Goal: Task Accomplishment & Management: Manage account settings

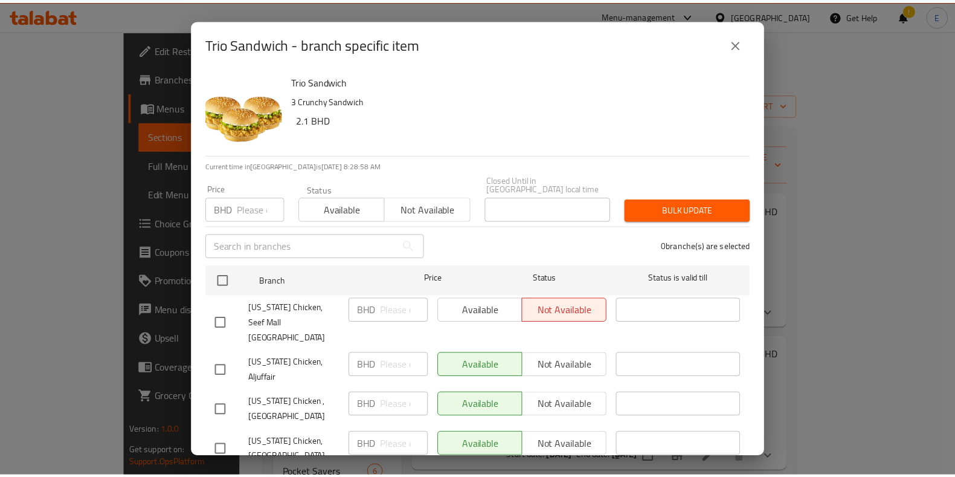
scroll to position [119, 0]
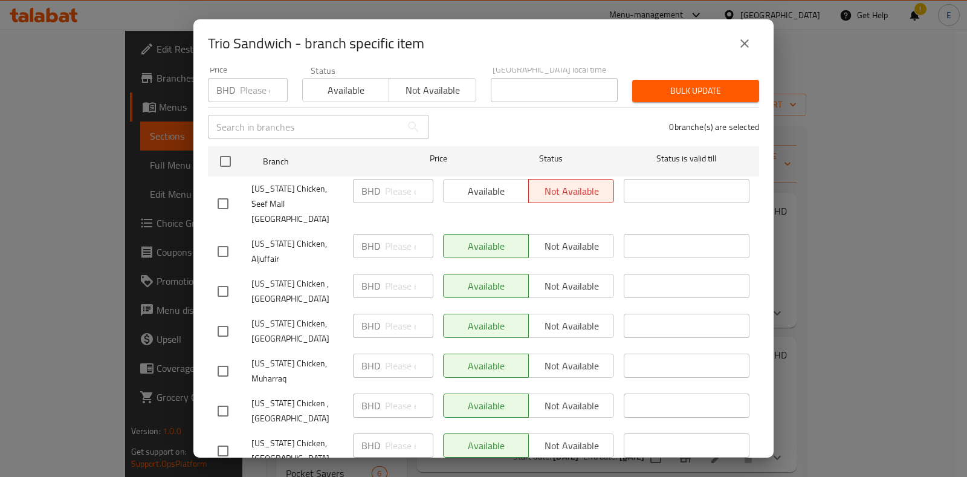
click at [734, 43] on button "close" at bounding box center [744, 43] width 29 height 29
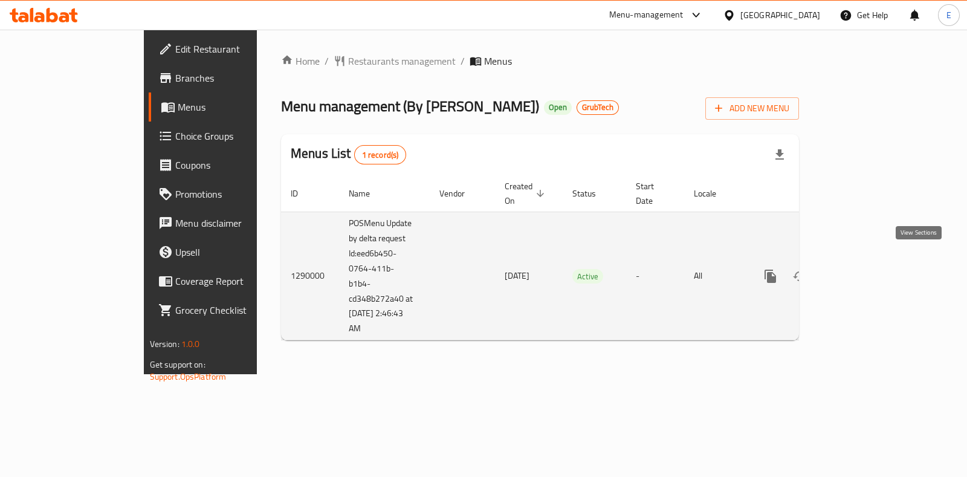
click at [872, 266] on link "enhanced table" at bounding box center [857, 276] width 29 height 29
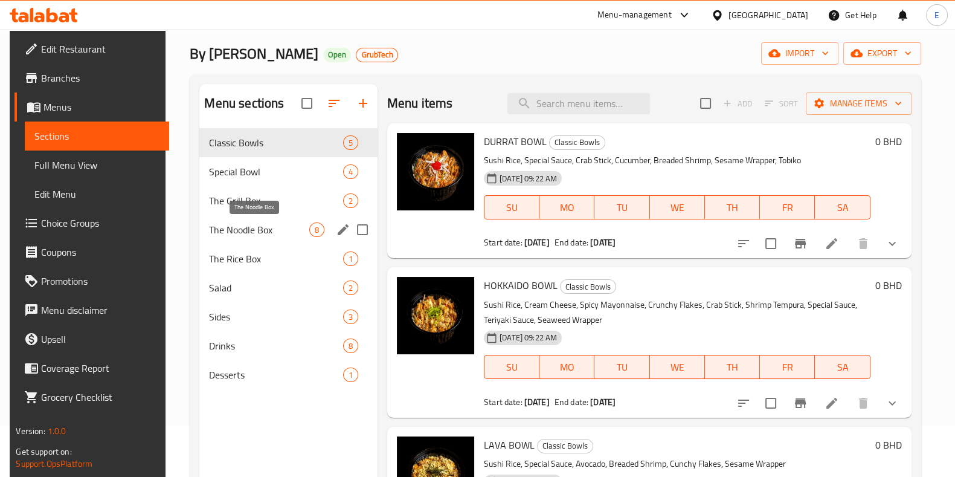
scroll to position [75, 0]
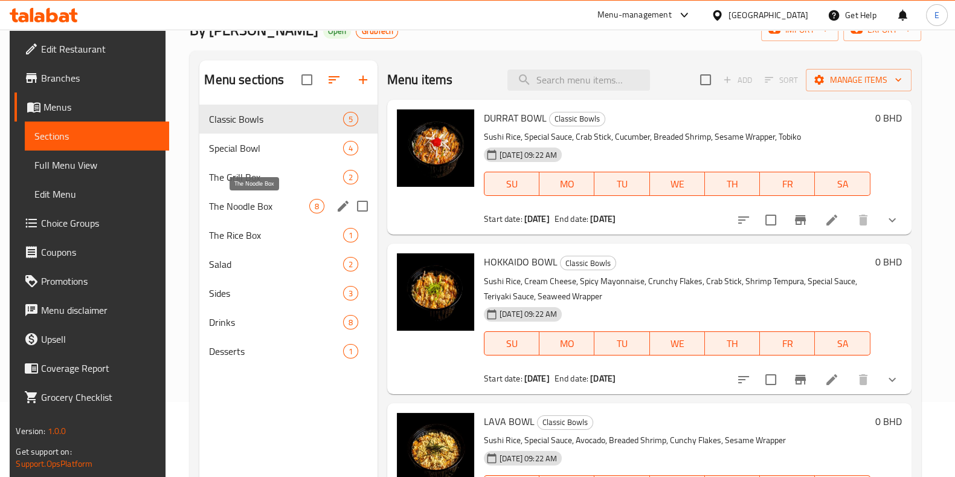
click at [263, 208] on span "The Noodle Box" at bounding box center [259, 206] width 100 height 15
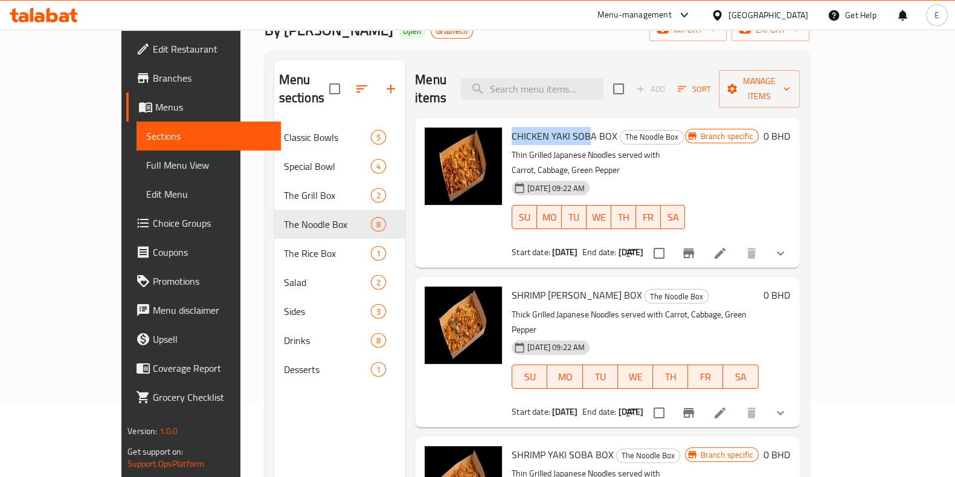
drag, startPoint x: 482, startPoint y: 119, endPoint x: 558, endPoint y: 120, distance: 76.2
click at [558, 127] on span "CHICKEN YAKI SOBA BOX" at bounding box center [565, 136] width 106 height 18
click at [788, 246] on icon "show more" at bounding box center [781, 253] width 15 height 15
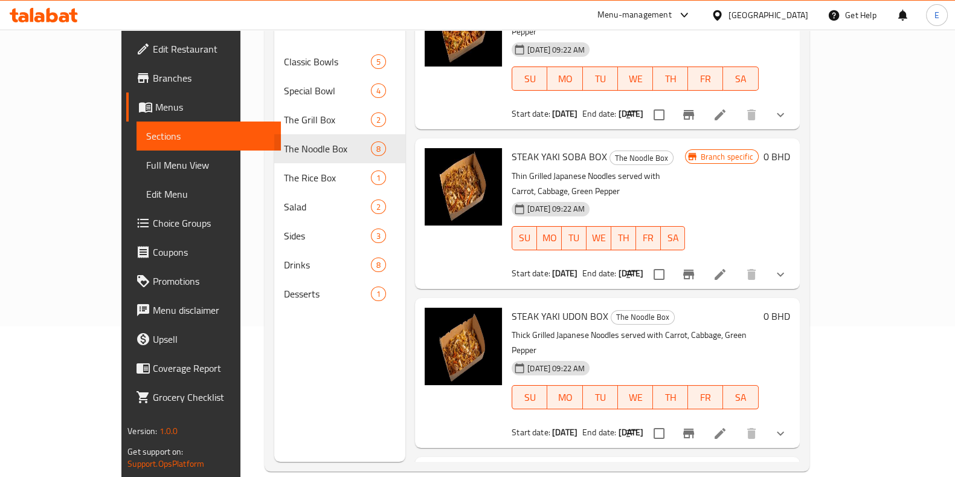
scroll to position [169, 0]
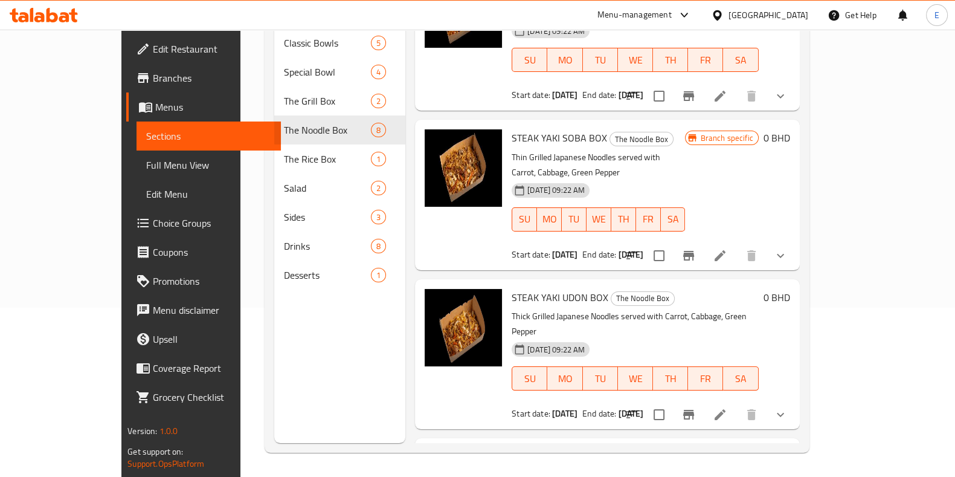
drag, startPoint x: 476, startPoint y: 326, endPoint x: 584, endPoint y: 332, distance: 107.8
click at [584, 447] on span "CHICKEN YAKI UDON BOX" at bounding box center [565, 456] width 107 height 18
drag, startPoint x: 479, startPoint y: 324, endPoint x: 584, endPoint y: 329, distance: 105.3
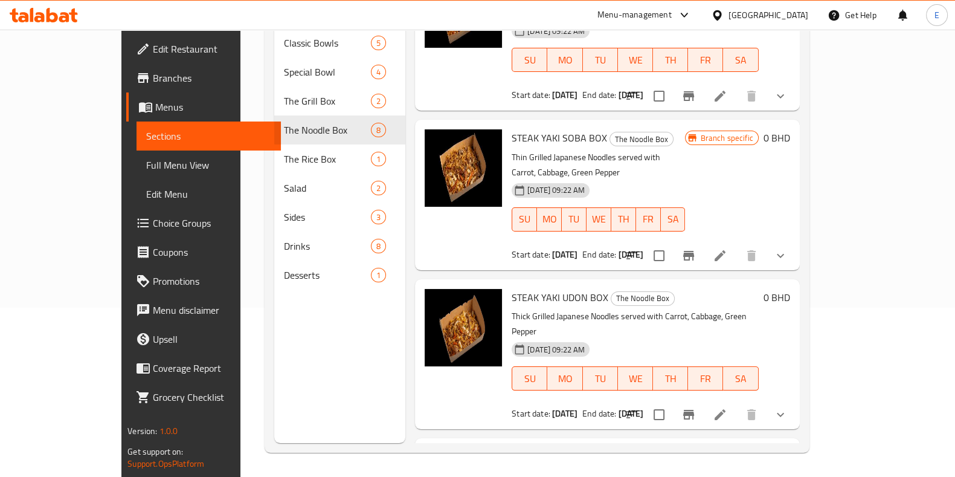
drag, startPoint x: 580, startPoint y: 329, endPoint x: 554, endPoint y: 328, distance: 26.0
click at [579, 447] on span "CHICKEN YAKI UDON BOX" at bounding box center [565, 456] width 107 height 18
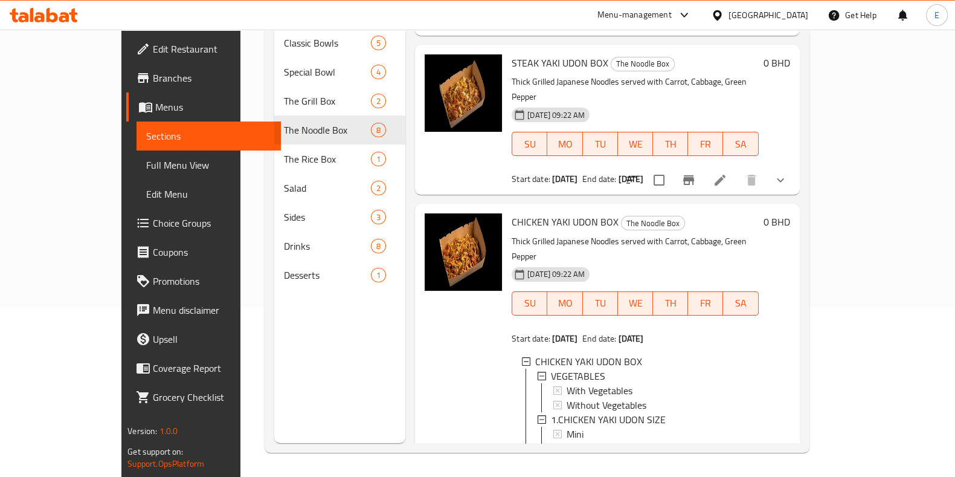
click at [438, 213] on div at bounding box center [463, 389] width 87 height 363
drag, startPoint x: 378, startPoint y: 66, endPoint x: 565, endPoint y: 69, distance: 187.4
drag, startPoint x: 565, startPoint y: 69, endPoint x: 380, endPoint y: 67, distance: 184.9
drag, startPoint x: 380, startPoint y: 67, endPoint x: 583, endPoint y: 66, distance: 203.1
drag, startPoint x: 583, startPoint y: 66, endPoint x: 928, endPoint y: 71, distance: 344.5
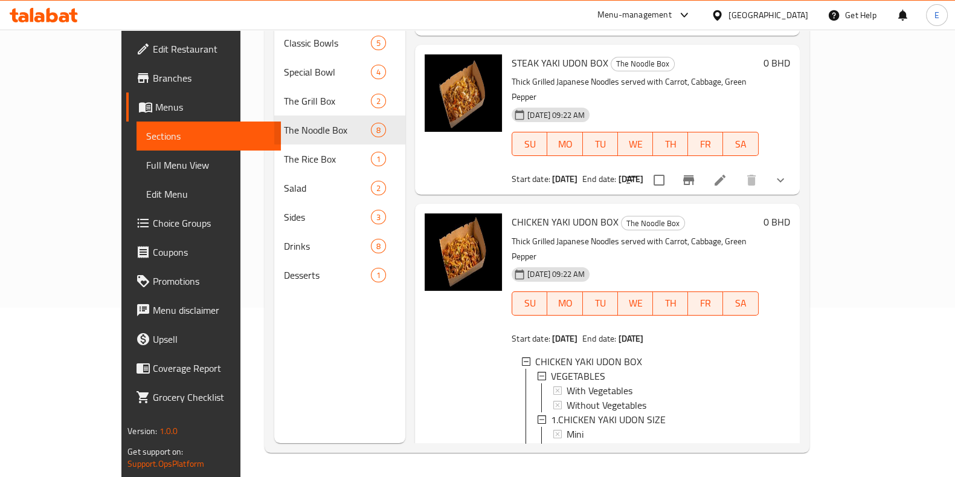
drag, startPoint x: 928, startPoint y: 71, endPoint x: 432, endPoint y: 205, distance: 513.4
click at [432, 208] on div at bounding box center [463, 389] width 87 height 363
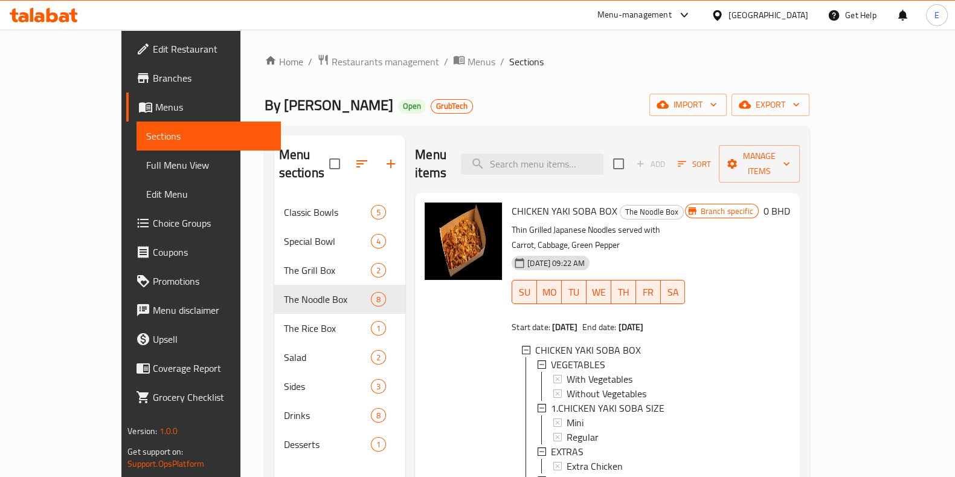
scroll to position [0, 0]
drag, startPoint x: 381, startPoint y: 125, endPoint x: 474, endPoint y: 133, distance: 92.8
drag, startPoint x: 474, startPoint y: 133, endPoint x: 711, endPoint y: 110, distance: 238.0
drag, startPoint x: 711, startPoint y: 110, endPoint x: 680, endPoint y: 110, distance: 30.8
drag, startPoint x: 680, startPoint y: 110, endPoint x: 695, endPoint y: 83, distance: 31.1
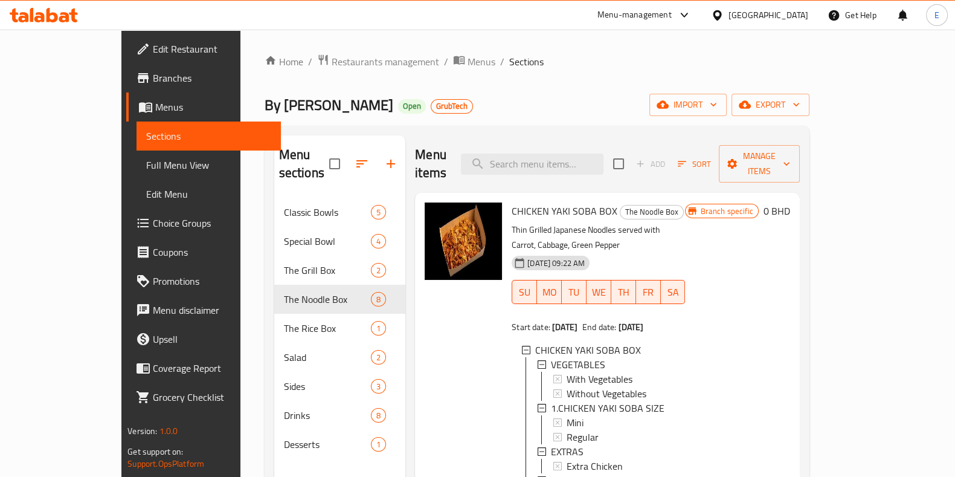
drag, startPoint x: 695, startPoint y: 83, endPoint x: 656, endPoint y: 90, distance: 39.4
click at [656, 90] on div "Home / Restaurants management / Menus / Sections By Kojo Open GrubTech import e…" at bounding box center [537, 338] width 545 height 568
drag, startPoint x: 176, startPoint y: 32, endPoint x: 178, endPoint y: 13, distance: 18.8
drag, startPoint x: 178, startPoint y: 13, endPoint x: 592, endPoint y: 60, distance: 417.2
click at [592, 60] on ol "Home / Restaurants management / Menus / Sections" at bounding box center [537, 62] width 545 height 16
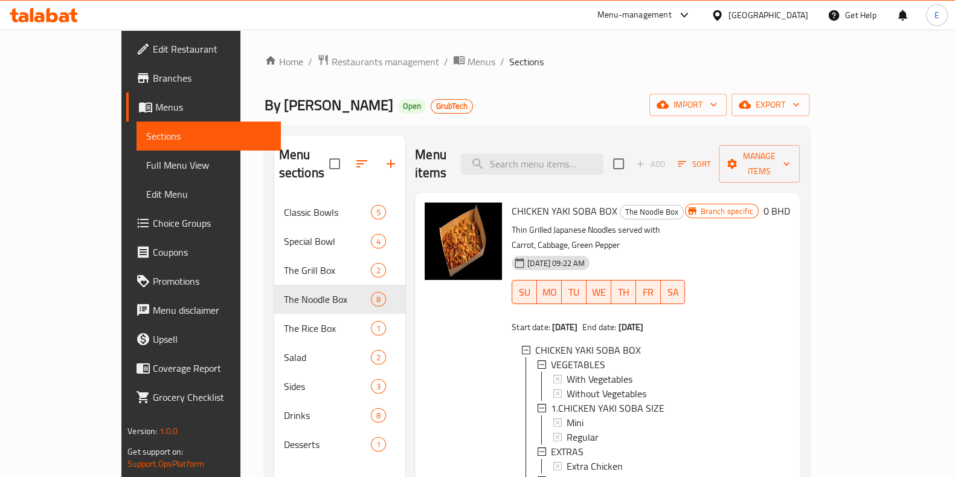
drag, startPoint x: 467, startPoint y: 4, endPoint x: 176, endPoint y: 11, distance: 290.8
drag, startPoint x: 176, startPoint y: 11, endPoint x: 173, endPoint y: 40, distance: 28.6
drag, startPoint x: 173, startPoint y: 40, endPoint x: 578, endPoint y: 54, distance: 405.1
click at [578, 54] on ol "Home / Restaurants management / Menus / Sections" at bounding box center [537, 62] width 545 height 16
drag, startPoint x: 957, startPoint y: 0, endPoint x: 566, endPoint y: 76, distance: 398.8
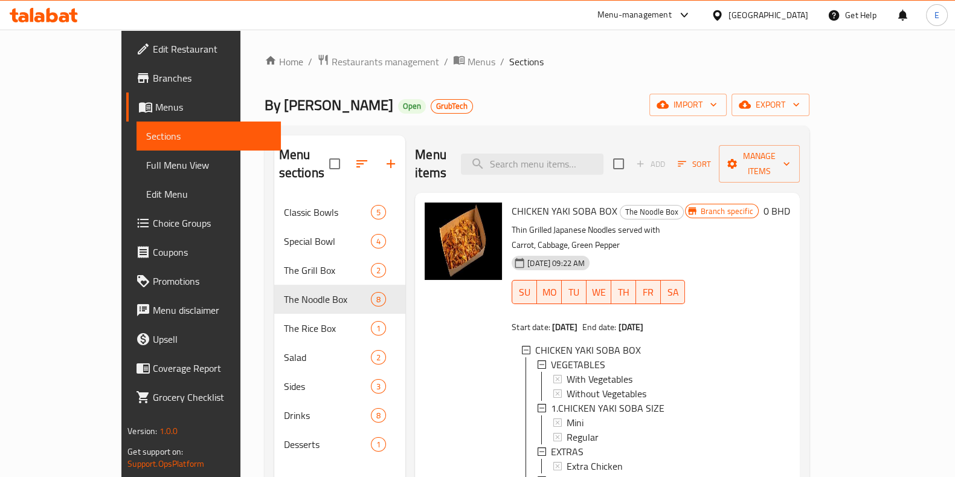
click at [566, 76] on div "Home / Restaurants management / Menus / Sections By Kojo Open GrubTech import e…" at bounding box center [537, 338] width 545 height 568
drag, startPoint x: 173, startPoint y: 19, endPoint x: 387, endPoint y: 13, distance: 214.0
drag, startPoint x: 387, startPoint y: 13, endPoint x: 328, endPoint y: 28, distance: 60.5
click at [328, 28] on div "Menu-management [GEOGRAPHIC_DATA] Get Help E" at bounding box center [477, 15] width 955 height 29
drag, startPoint x: 299, startPoint y: 0, endPoint x: 173, endPoint y: 18, distance: 127.5
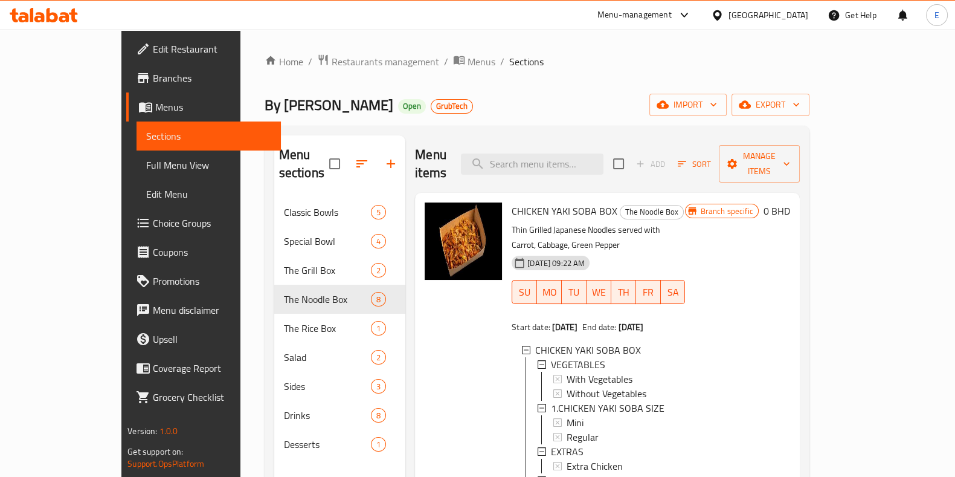
drag, startPoint x: 173, startPoint y: 18, endPoint x: 151, endPoint y: 11, distance: 22.6
click at [151, 11] on div "Menu-management [GEOGRAPHIC_DATA] Get Help E" at bounding box center [477, 15] width 955 height 29
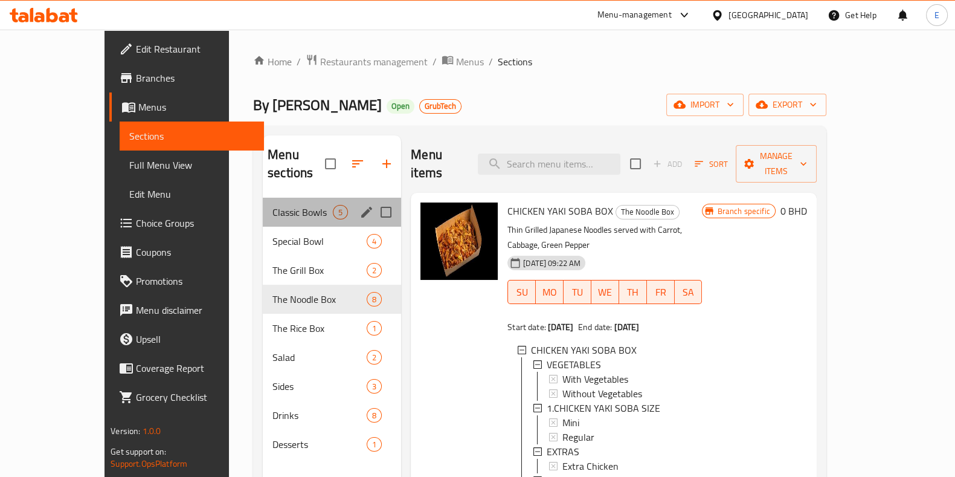
click at [263, 198] on div "Classic Bowls 5" at bounding box center [332, 212] width 138 height 29
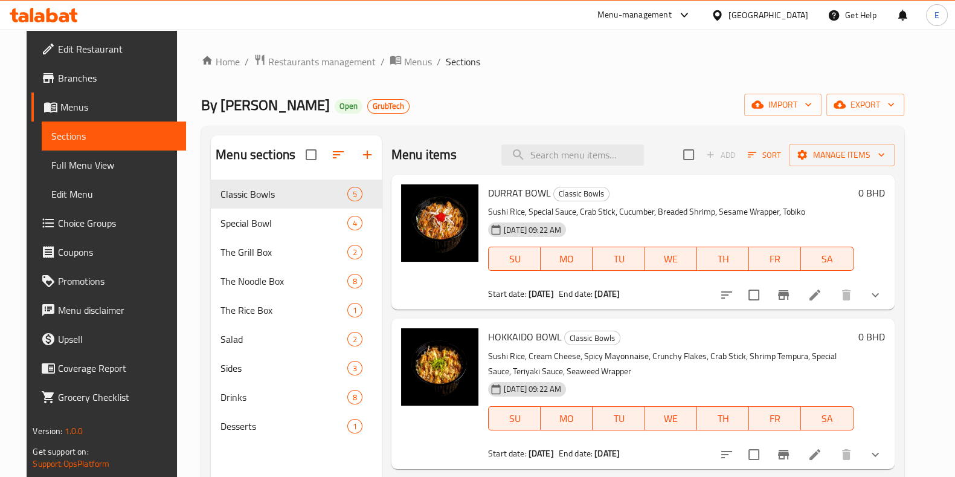
drag, startPoint x: 373, startPoint y: 128, endPoint x: 464, endPoint y: 126, distance: 91.3
drag, startPoint x: 464, startPoint y: 126, endPoint x: 430, endPoint y: 131, distance: 34.8
click at [430, 131] on div "Menu sections Classic Bowls 5 Special Bowl 4 The Grill Box 2 The Noodle Box 8 T…" at bounding box center [552, 374] width 703 height 496
click at [612, 126] on div "Menu sections Classic Bowls 5 Special Bowl 4 The Grill Box 2 The Noodle Box 8 T…" at bounding box center [552, 374] width 703 height 496
drag, startPoint x: 480, startPoint y: 190, endPoint x: 541, endPoint y: 192, distance: 61.7
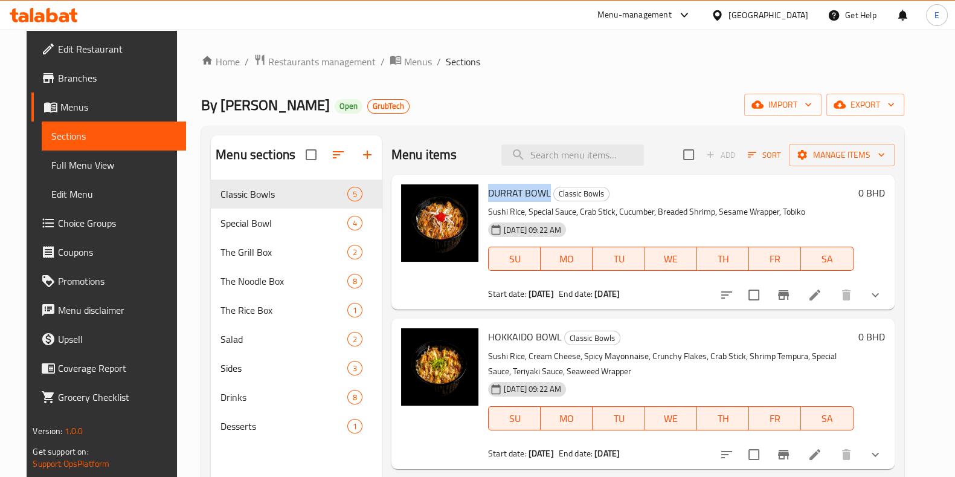
click at [541, 192] on div "DURRAT BOWL Classic Bowls Sushi Rice, Special Sauce, Crab Stick, Cucumber, Brea…" at bounding box center [670, 241] width 375 height 125
click at [883, 297] on icon "show more" at bounding box center [875, 295] width 15 height 15
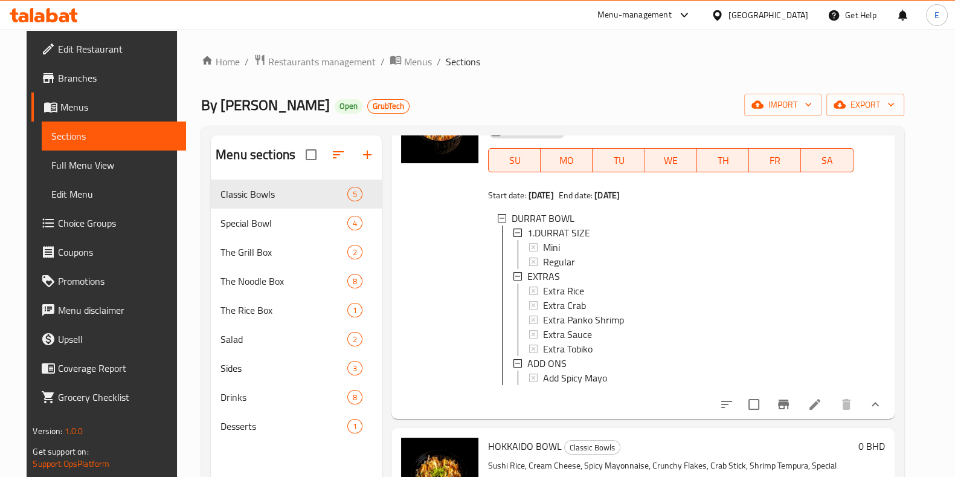
scroll to position [75, 0]
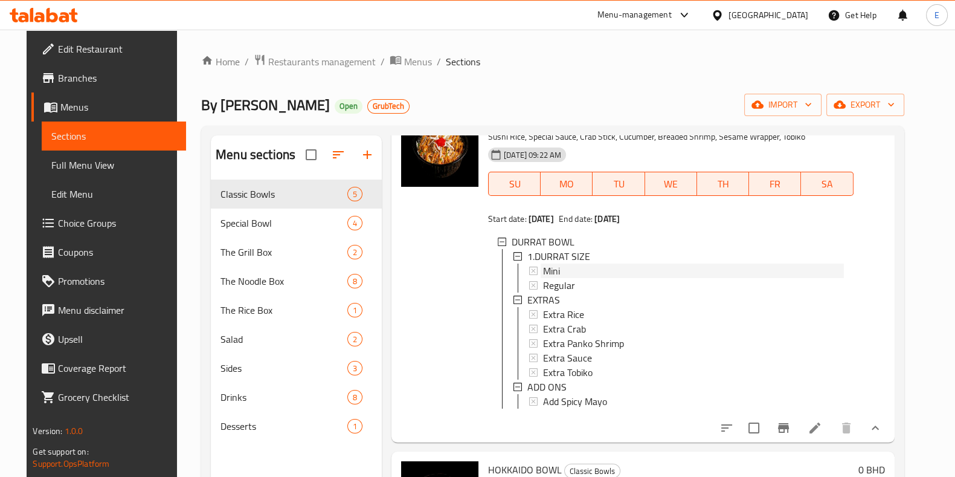
click at [568, 273] on div "Mini" at bounding box center [693, 270] width 301 height 15
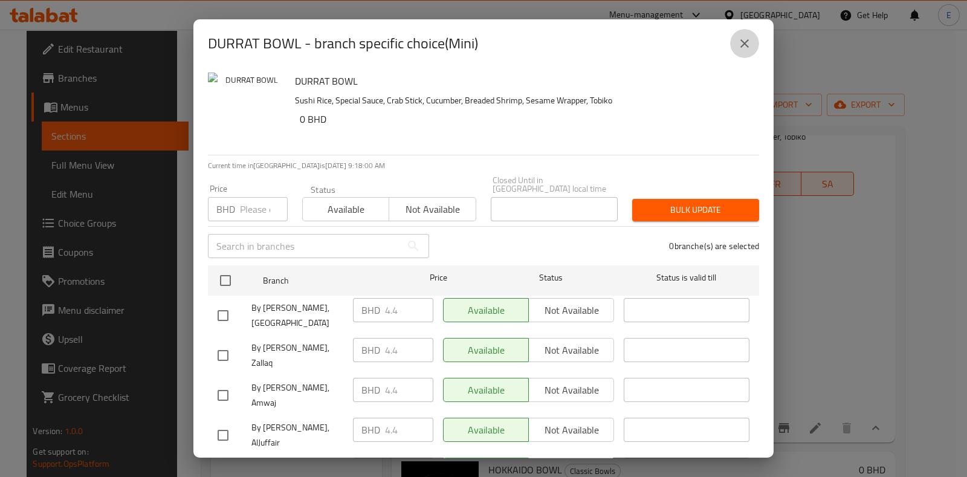
click at [751, 33] on button "close" at bounding box center [744, 43] width 29 height 29
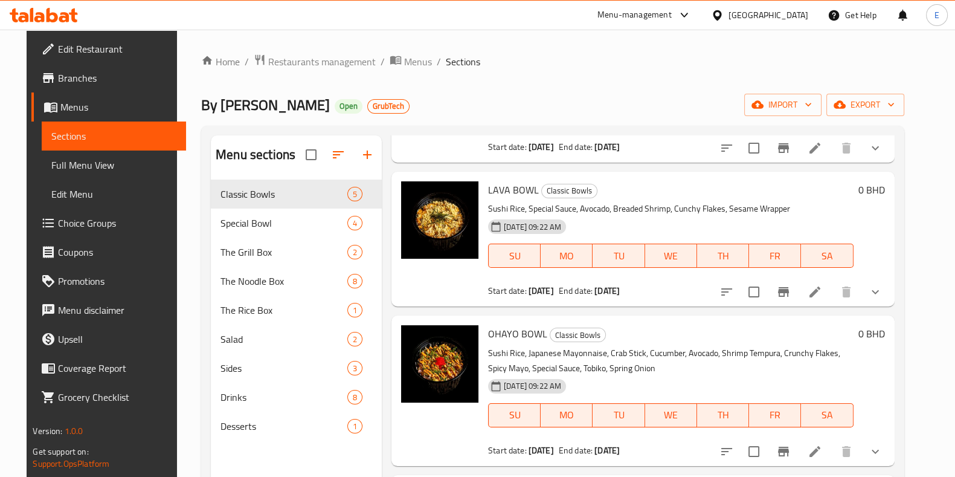
scroll to position [538, 0]
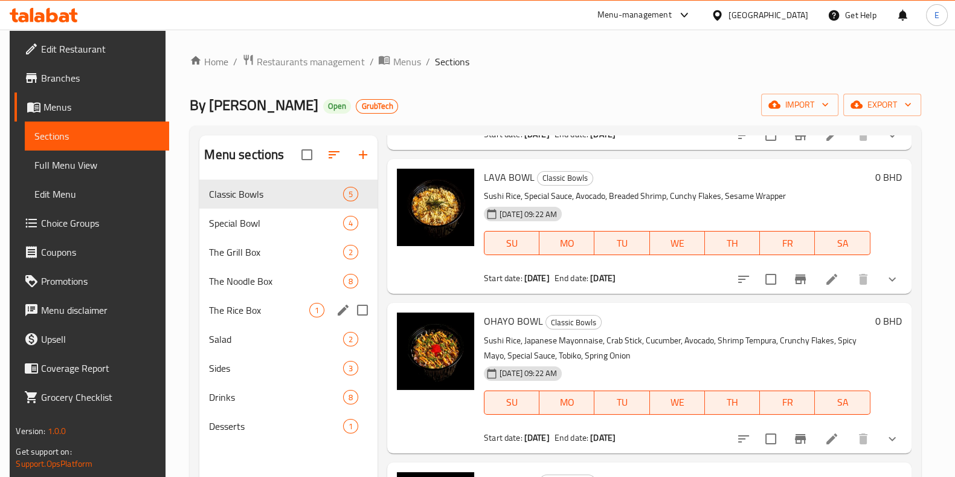
click at [263, 317] on div "The Rice Box 1" at bounding box center [288, 310] width 178 height 29
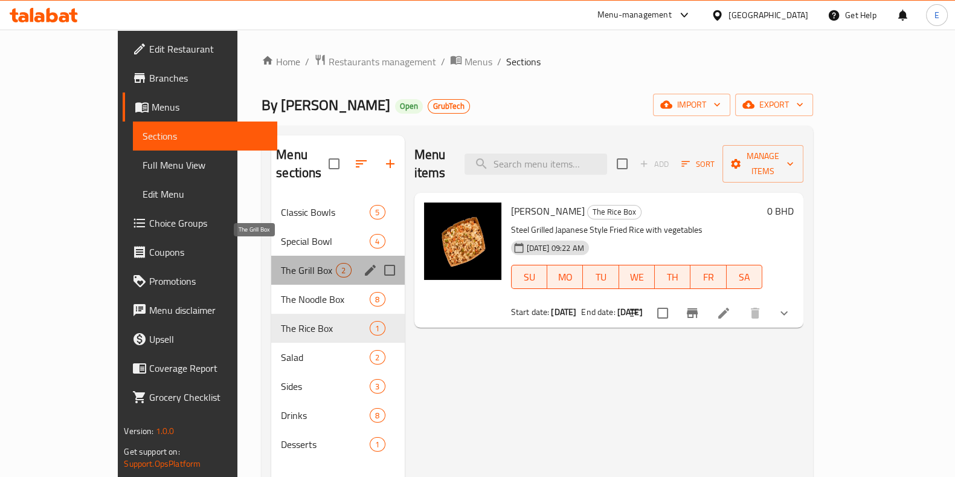
click at [281, 263] on span "The Grill Box" at bounding box center [308, 270] width 55 height 15
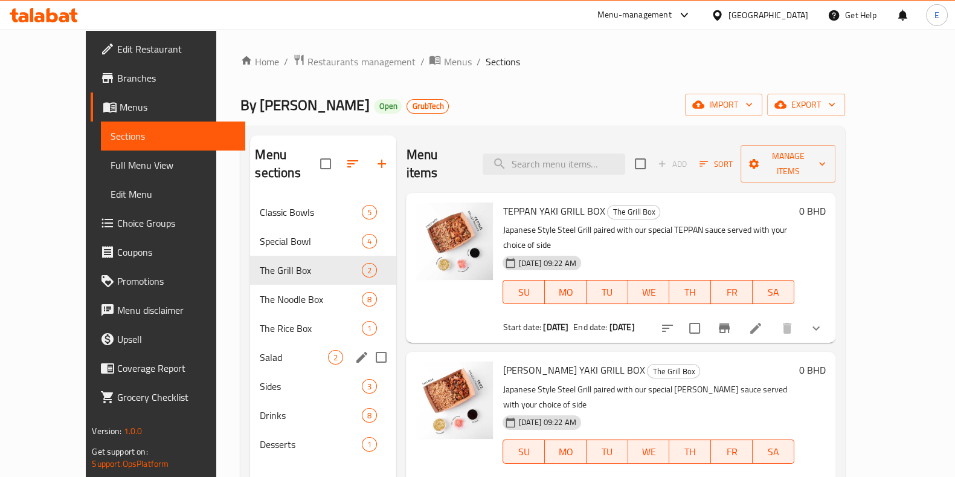
click at [250, 347] on div "Salad 2" at bounding box center [323, 357] width 146 height 29
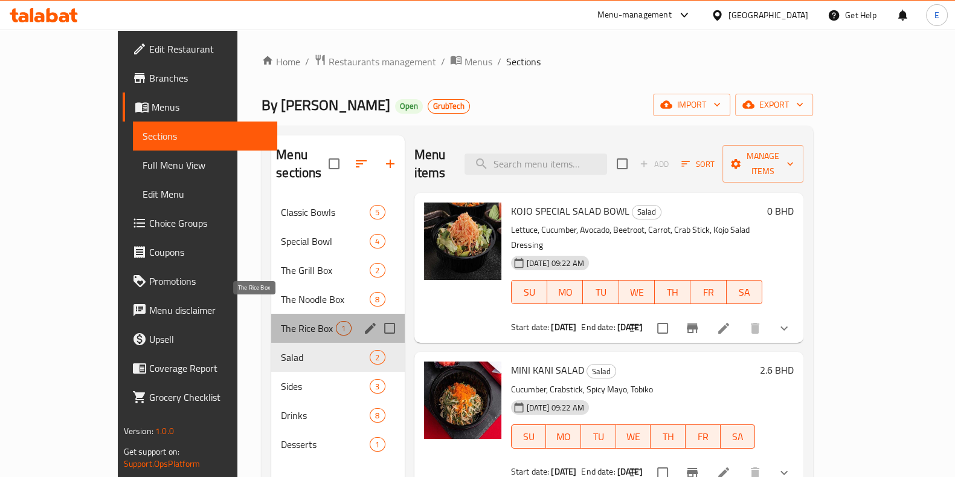
click at [281, 321] on span "The Rice Box" at bounding box center [308, 328] width 55 height 15
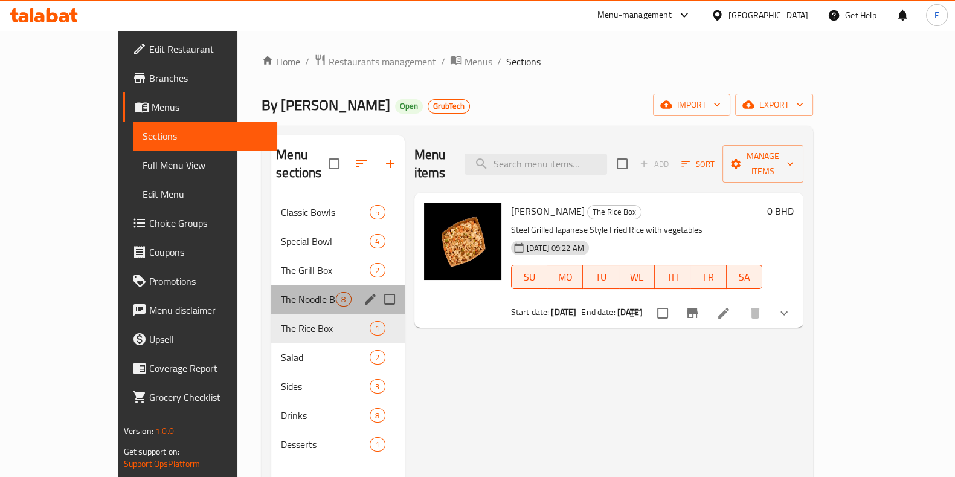
click at [271, 293] on div "The Noodle Box 8" at bounding box center [337, 299] width 133 height 29
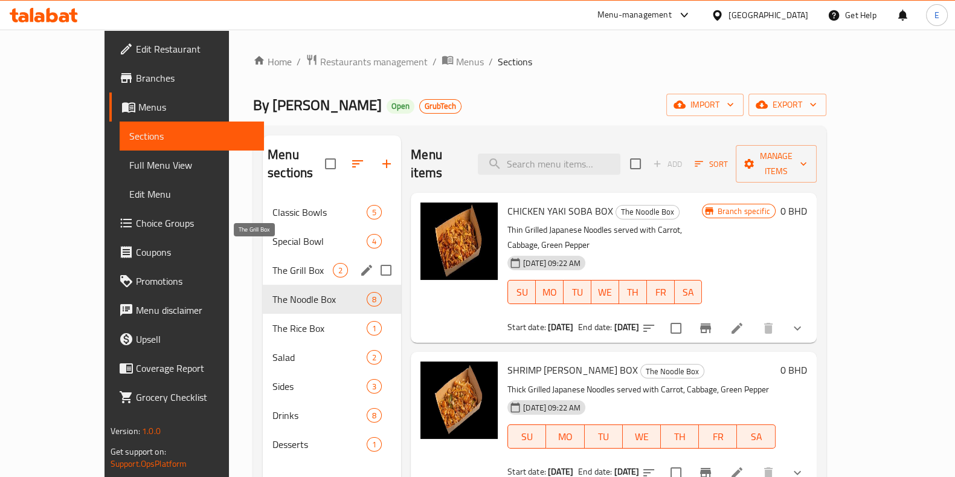
click at [273, 263] on span "The Grill Box" at bounding box center [303, 270] width 60 height 15
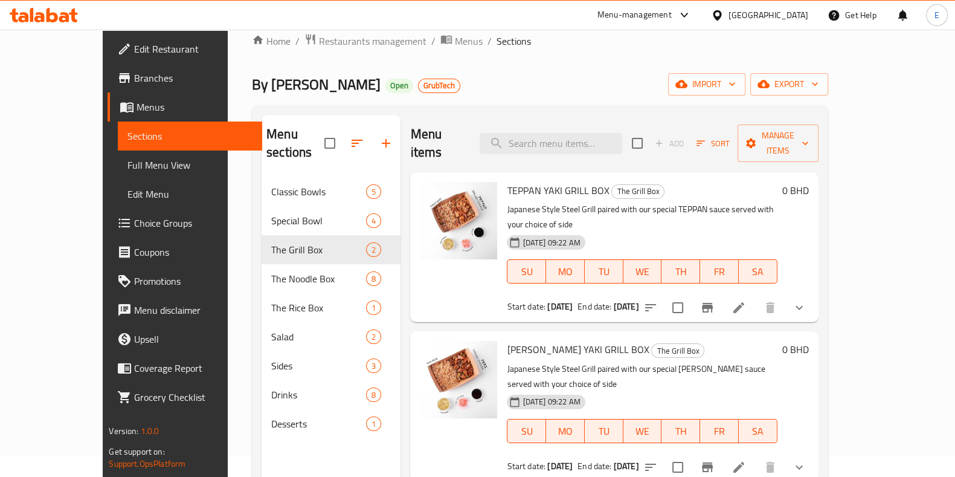
scroll to position [18, 0]
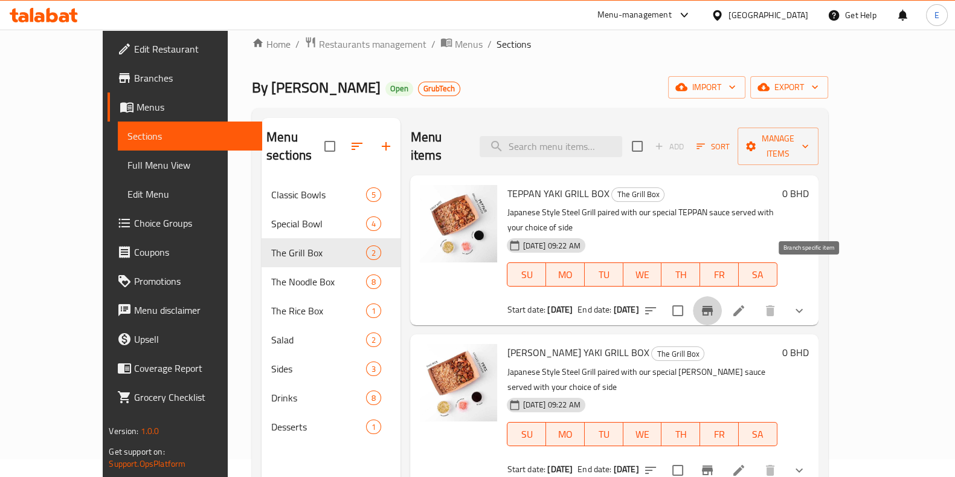
click at [713, 306] on icon "Branch-specific-item" at bounding box center [707, 311] width 11 height 10
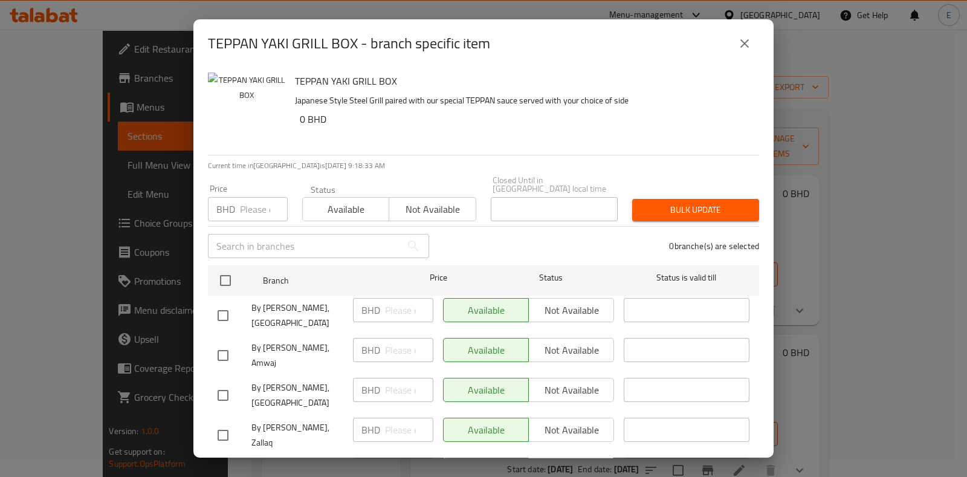
click at [741, 37] on icon "close" at bounding box center [744, 43] width 15 height 15
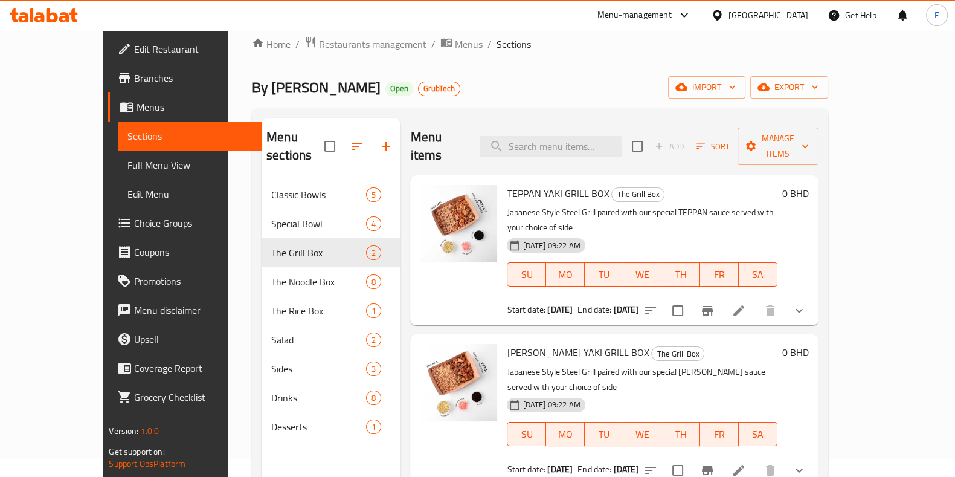
drag, startPoint x: 181, startPoint y: 104, endPoint x: 166, endPoint y: 69, distance: 37.9
drag, startPoint x: 166, startPoint y: 69, endPoint x: 441, endPoint y: 75, distance: 275.0
click at [441, 75] on div "Home / Restaurants management / Menus / Sections By Kojo Open GrubTech import e…" at bounding box center [540, 320] width 576 height 568
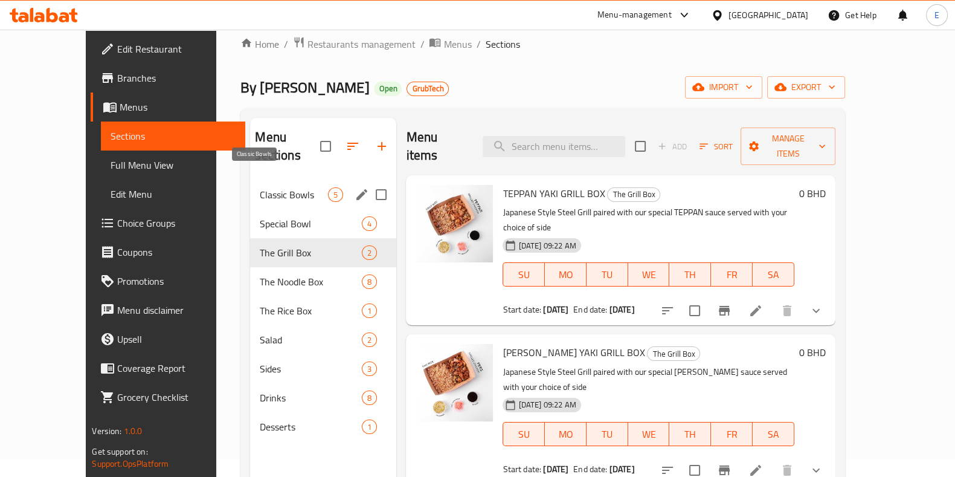
click at [262, 187] on span "Classic Bowls" at bounding box center [294, 194] width 68 height 15
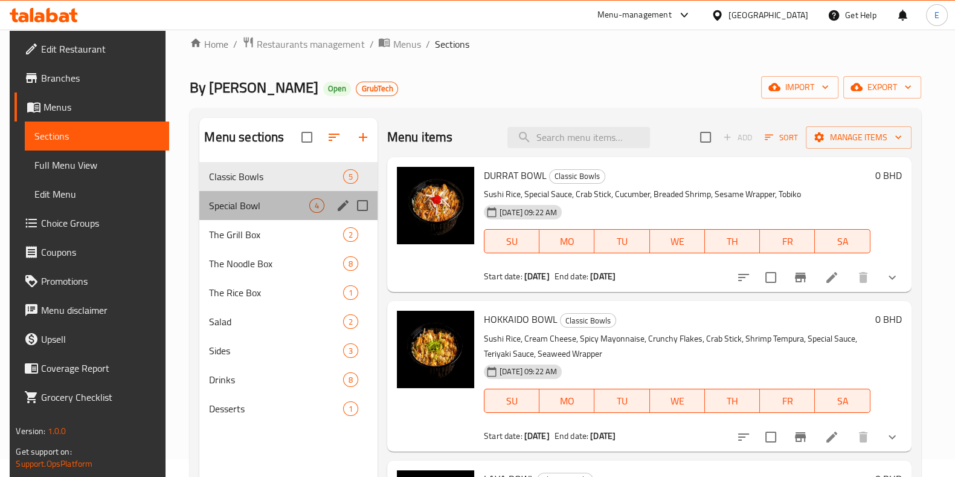
click at [249, 213] on div "Special Bowl 4" at bounding box center [288, 205] width 178 height 29
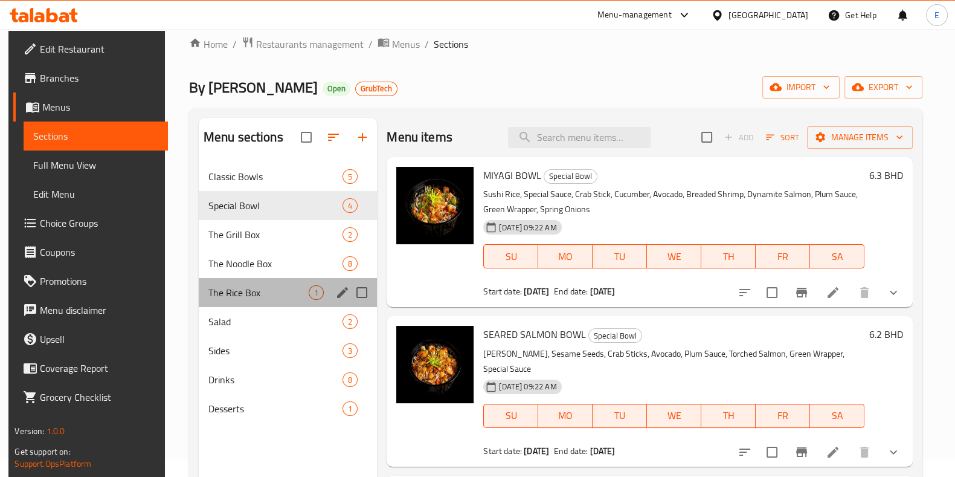
click at [251, 279] on div "The Rice Box 1" at bounding box center [288, 292] width 179 height 29
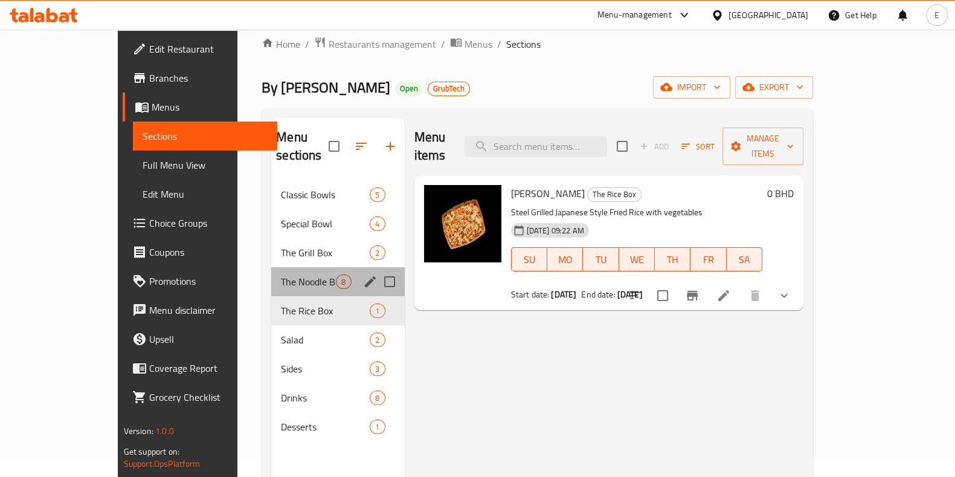
click at [271, 273] on div "The Noodle Box 8" at bounding box center [337, 281] width 133 height 29
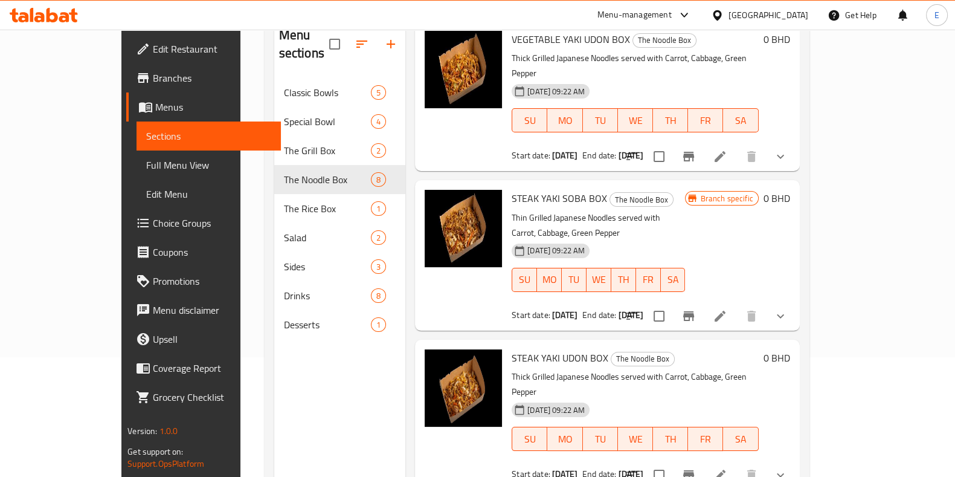
scroll to position [169, 0]
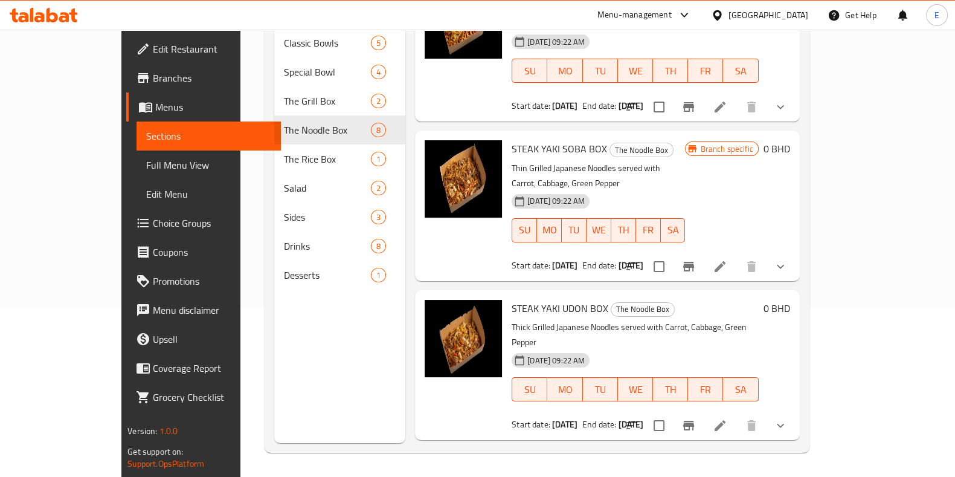
drag, startPoint x: 477, startPoint y: 328, endPoint x: 586, endPoint y: 327, distance: 108.2
copy span "CHICKEN YAKI UDON BOX"
click at [512, 458] on span "CHICKEN YAKI UDON BOX" at bounding box center [565, 467] width 107 height 18
drag, startPoint x: 480, startPoint y: 318, endPoint x: 384, endPoint y: 442, distance: 156.8
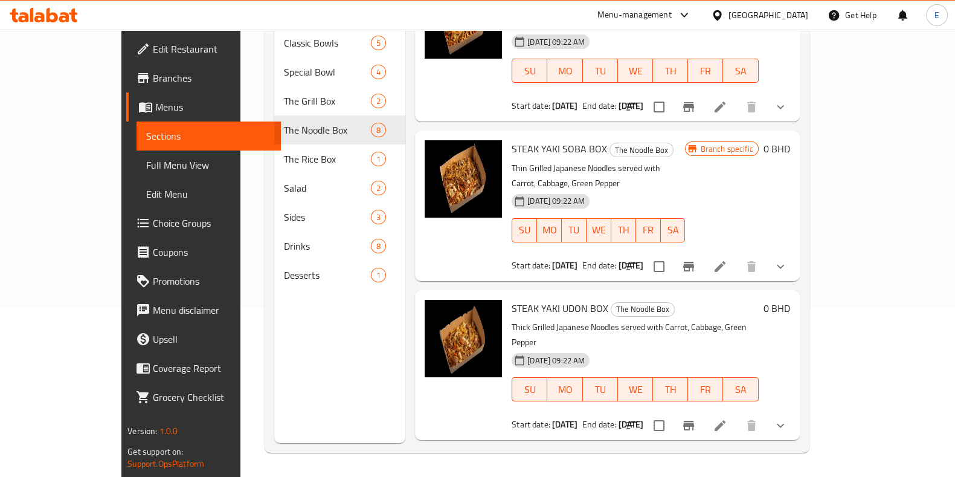
drag, startPoint x: 384, startPoint y: 442, endPoint x: 380, endPoint y: 448, distance: 6.5
drag, startPoint x: 380, startPoint y: 448, endPoint x: 593, endPoint y: 454, distance: 213.4
drag, startPoint x: 593, startPoint y: 454, endPoint x: 557, endPoint y: 462, distance: 37.6
click at [561, 470] on div "Home / Restaurants management / Menus / Sections By Kojo Open GrubTech import e…" at bounding box center [537, 168] width 593 height 616
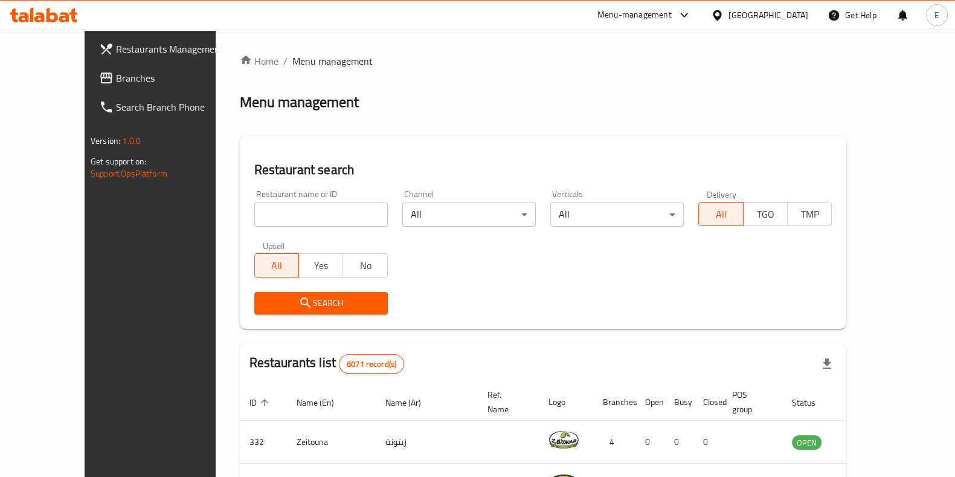
click at [263, 213] on div "Home / Menu management Menu management Restaurant search Restaurant name or ID …" at bounding box center [543, 441] width 607 height 774
click at [256, 213] on input "search" at bounding box center [321, 214] width 134 height 24
type input "The Coffee Bean"
drag, startPoint x: 509, startPoint y: 157, endPoint x: 175, endPoint y: 124, distance: 335.2
drag, startPoint x: 175, startPoint y: 124, endPoint x: 169, endPoint y: 21, distance: 103.6
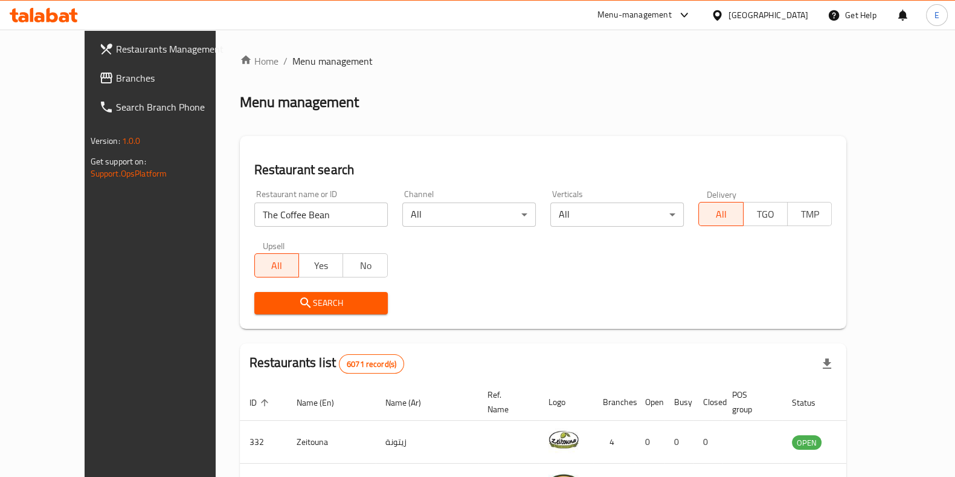
drag, startPoint x: 169, startPoint y: 21, endPoint x: 493, endPoint y: 26, distance: 324.6
click at [498, 25] on div "Menu-management [GEOGRAPHIC_DATA] Get Help E" at bounding box center [477, 15] width 955 height 29
drag, startPoint x: 166, startPoint y: 16, endPoint x: 576, endPoint y: 100, distance: 418.1
click at [562, 98] on div "Menu management" at bounding box center [543, 101] width 607 height 19
